Goal: Communication & Community: Participate in discussion

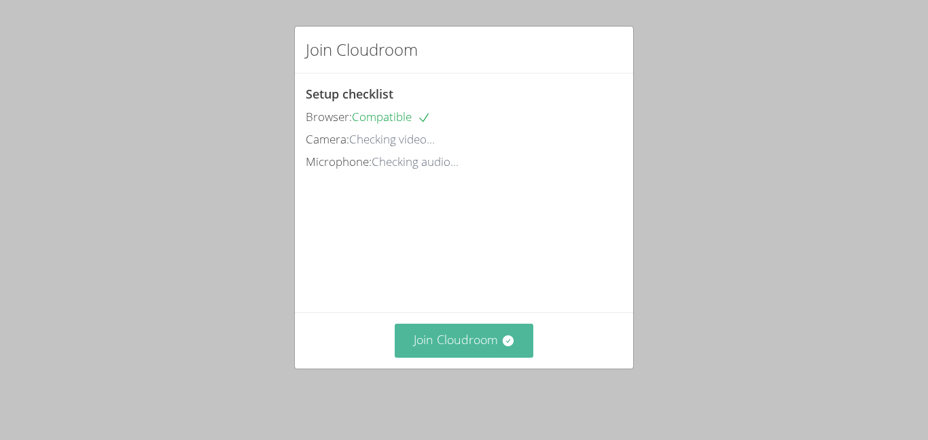
click at [505, 341] on button "Join Cloudroom" at bounding box center [464, 339] width 139 height 33
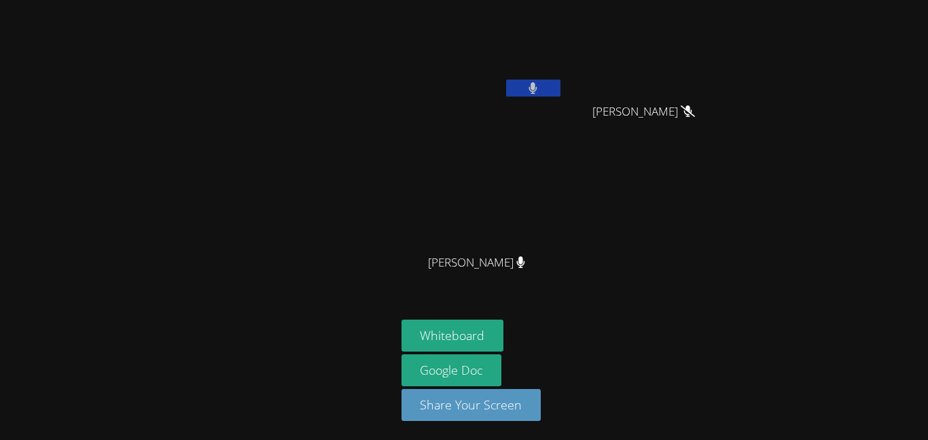
click at [603, 98] on div "Josue Aviles" at bounding box center [650, 124] width 162 height 54
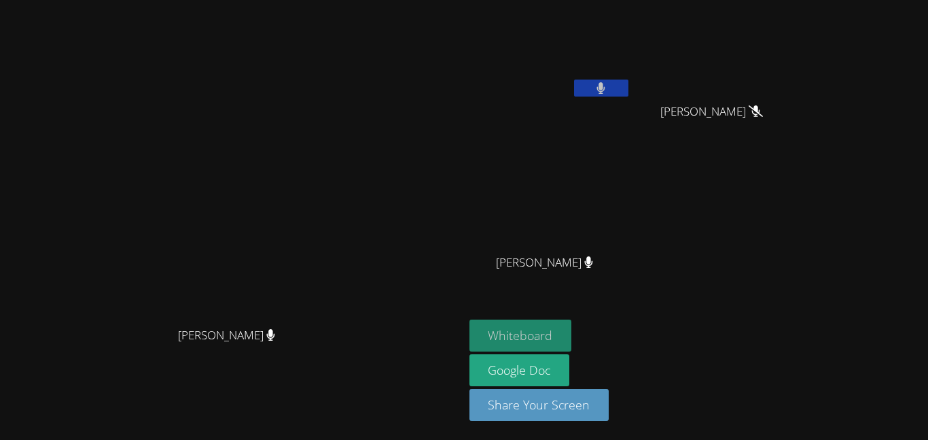
click at [512, 336] on button "Whiteboard" at bounding box center [521, 335] width 103 height 32
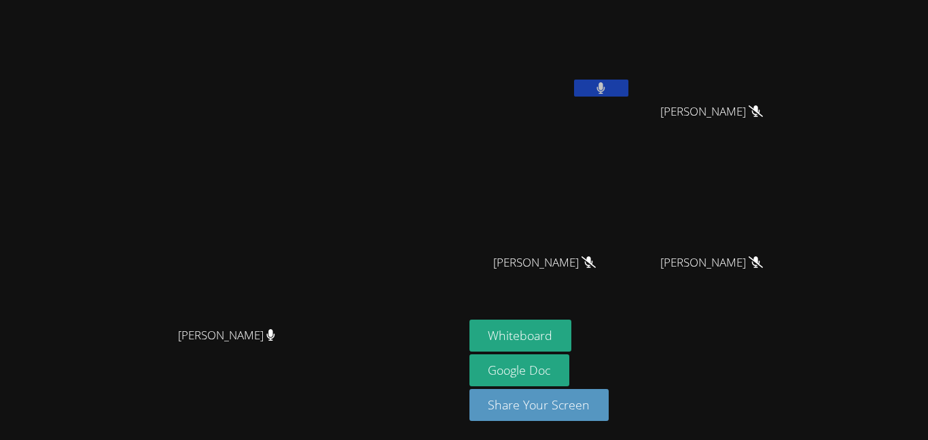
click at [606, 90] on icon at bounding box center [601, 88] width 9 height 12
click at [608, 90] on icon at bounding box center [601, 88] width 14 height 12
click at [629, 91] on button at bounding box center [601, 88] width 54 height 17
click at [608, 90] on icon at bounding box center [601, 88] width 14 height 12
click at [606, 90] on icon at bounding box center [601, 88] width 9 height 12
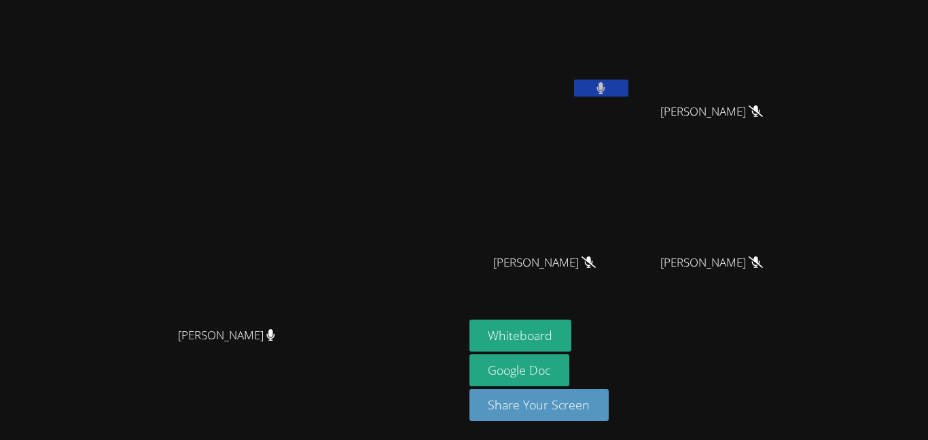
click at [629, 92] on button at bounding box center [601, 88] width 54 height 17
click at [629, 93] on button at bounding box center [601, 88] width 54 height 17
click at [629, 90] on button at bounding box center [601, 88] width 54 height 17
click at [608, 87] on icon at bounding box center [601, 88] width 14 height 12
click at [629, 93] on button at bounding box center [601, 88] width 54 height 17
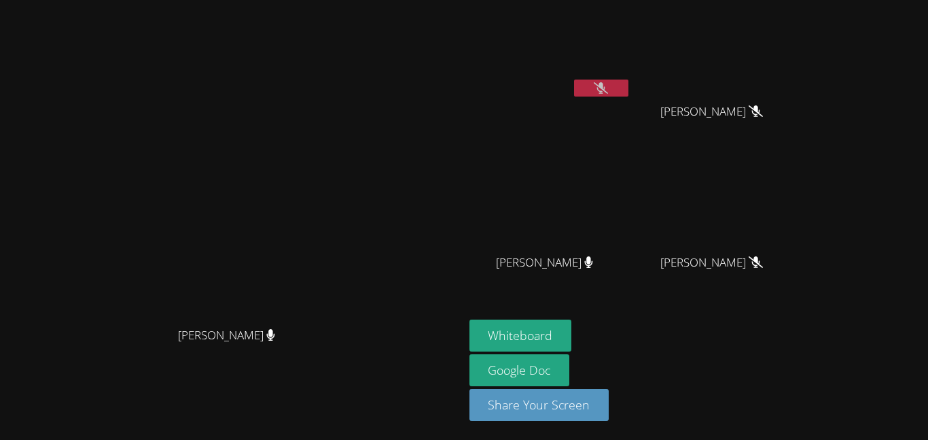
click at [608, 92] on icon at bounding box center [601, 88] width 14 height 12
click at [629, 99] on div at bounding box center [601, 90] width 54 height 20
click at [629, 90] on button at bounding box center [601, 88] width 54 height 17
click at [629, 84] on button at bounding box center [601, 88] width 54 height 17
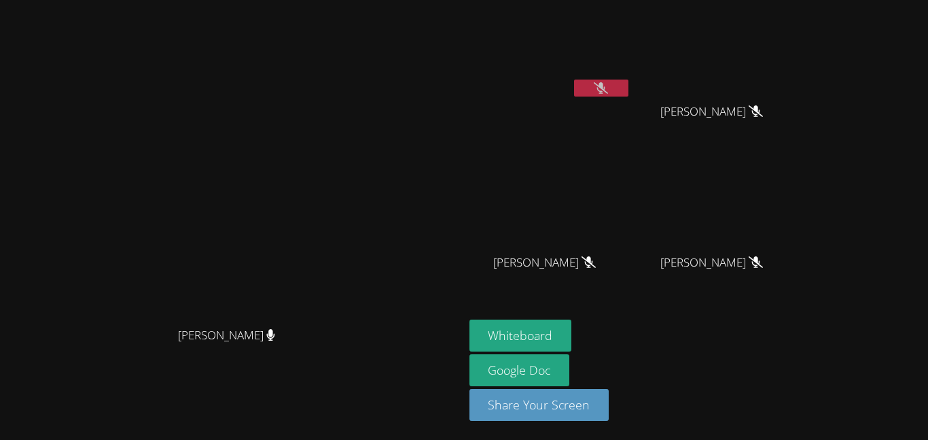
click at [629, 84] on button at bounding box center [601, 88] width 54 height 17
click at [631, 84] on video at bounding box center [551, 50] width 162 height 91
click at [629, 86] on button at bounding box center [601, 88] width 54 height 17
drag, startPoint x: 728, startPoint y: 42, endPoint x: 436, endPoint y: -67, distance: 312.0
click at [436, 0] on html "Kris-Anthony Smith Kris-Anthony Smith Pax Holloran Josue Aviles Josue Aviles Ha…" at bounding box center [464, 220] width 928 height 440
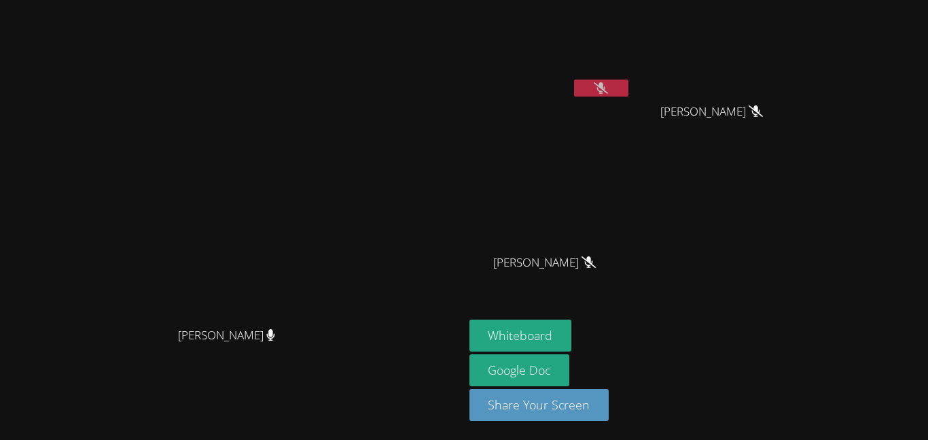
click at [623, 88] on button at bounding box center [601, 88] width 54 height 17
click at [629, 97] on div at bounding box center [601, 90] width 54 height 20
click at [608, 91] on icon at bounding box center [601, 88] width 14 height 12
click at [608, 93] on icon at bounding box center [601, 88] width 14 height 12
click at [606, 93] on icon at bounding box center [601, 88] width 8 height 12
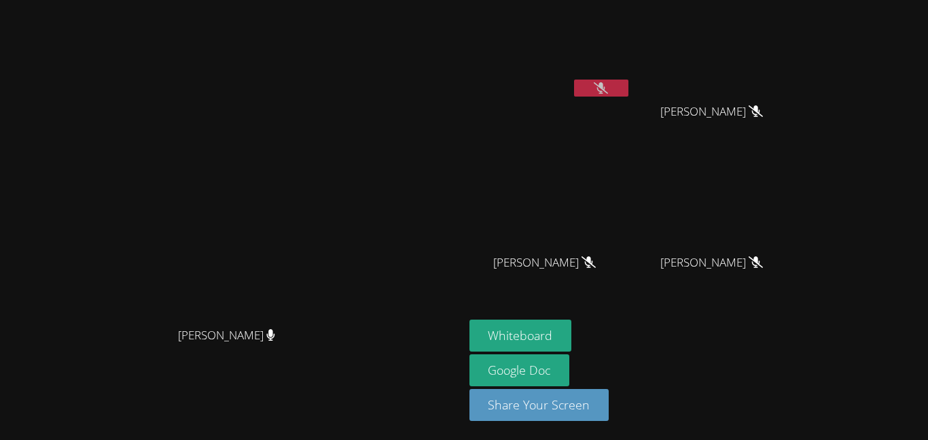
click at [599, 87] on icon at bounding box center [601, 88] width 14 height 12
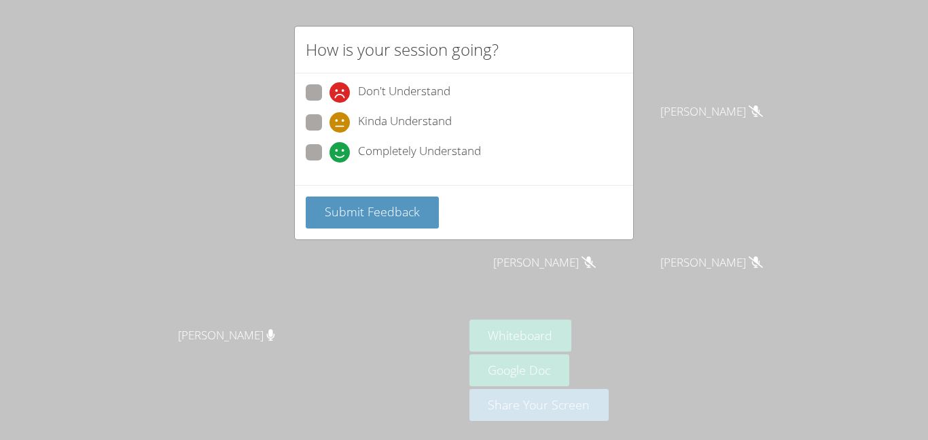
click at [309, 139] on div "Don't Understand Kinda Understand Completely Understand" at bounding box center [464, 126] width 317 height 84
click at [330, 162] on span at bounding box center [330, 162] width 0 height 0
click at [330, 145] on input "Completely Understand" at bounding box center [336, 150] width 12 height 12
radio input "true"
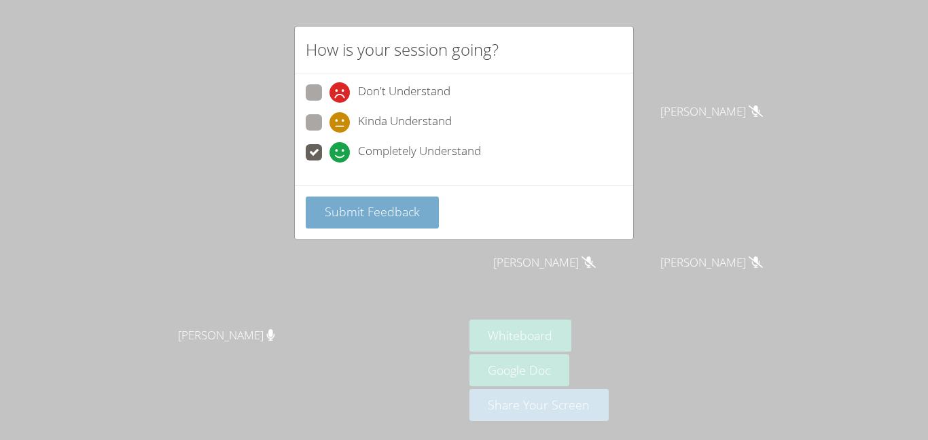
click at [353, 214] on span "Submit Feedback" at bounding box center [372, 211] width 95 height 16
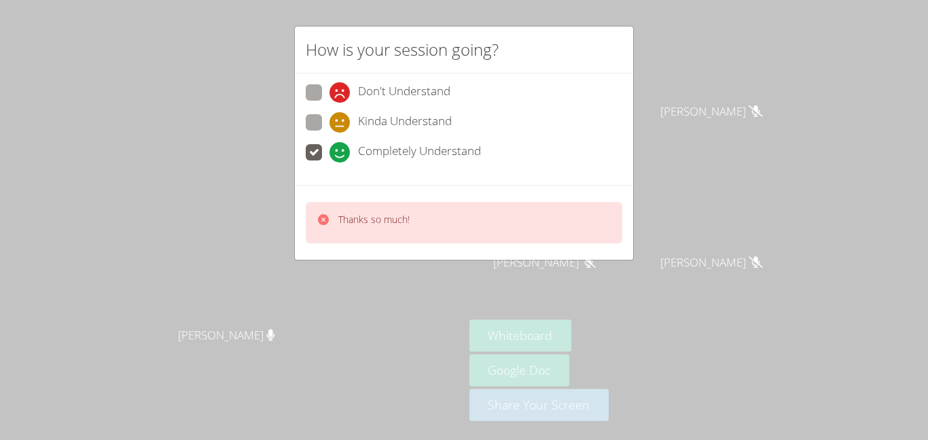
click at [350, 222] on p "Thanks so much!" at bounding box center [373, 220] width 71 height 14
click at [322, 217] on icon at bounding box center [323, 219] width 11 height 11
click at [327, 217] on icon at bounding box center [323, 219] width 11 height 11
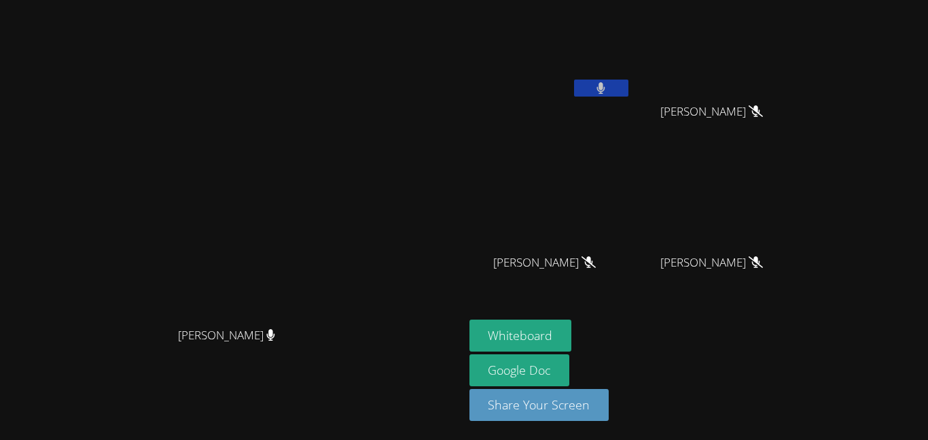
click at [275, 340] on icon at bounding box center [270, 335] width 8 height 12
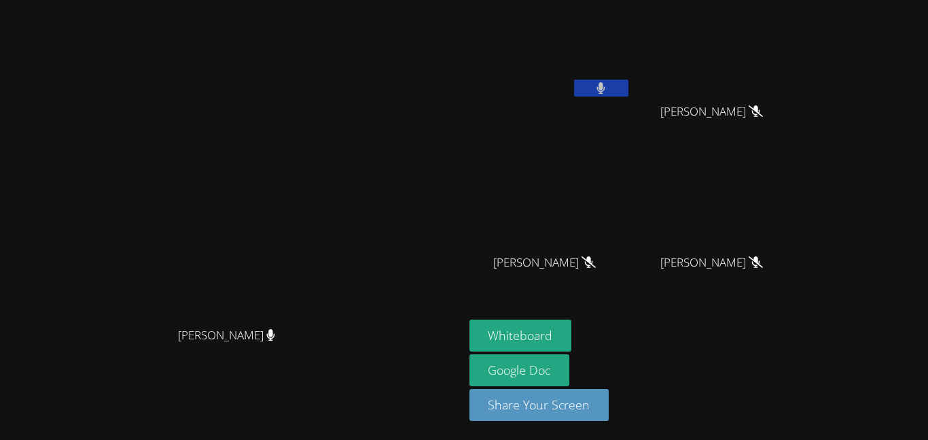
click at [275, 340] on icon at bounding box center [270, 335] width 8 height 12
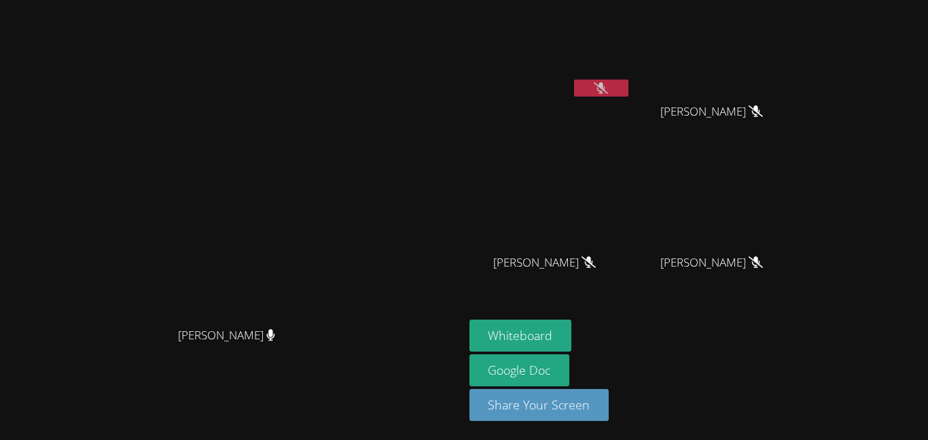
click at [629, 82] on button at bounding box center [601, 88] width 54 height 17
click at [608, 84] on icon at bounding box center [601, 88] width 14 height 12
